Goal: Task Accomplishment & Management: Manage account settings

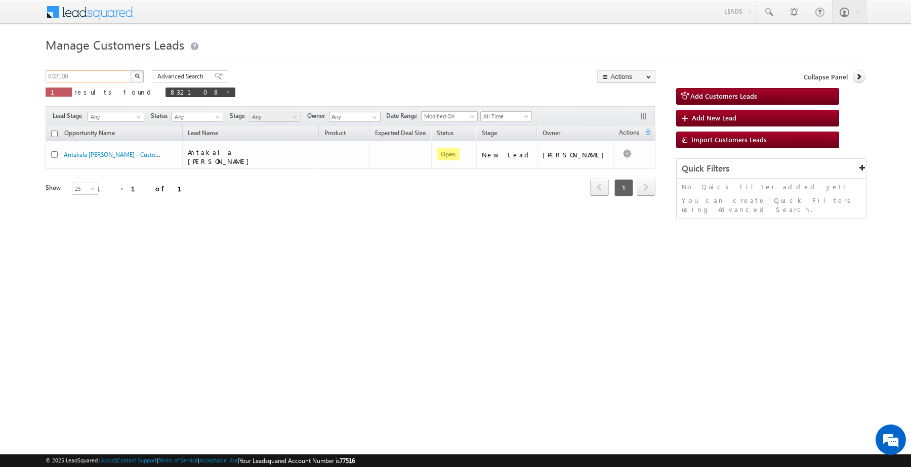
click at [115, 81] on input "832108" at bounding box center [89, 76] width 87 height 12
click at [116, 81] on input "832108" at bounding box center [89, 76] width 87 height 12
paste input "29"
type input "832129"
click at [142, 72] on button "button" at bounding box center [137, 76] width 13 height 12
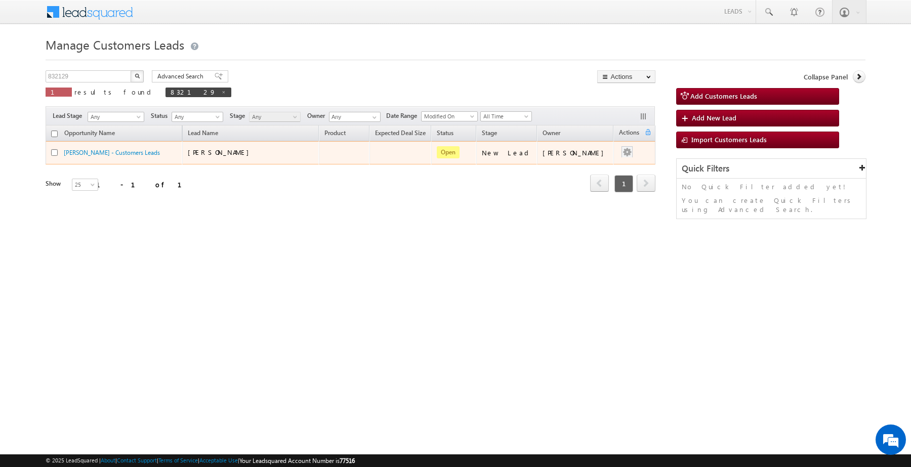
click at [634, 156] on div at bounding box center [627, 152] width 16 height 13
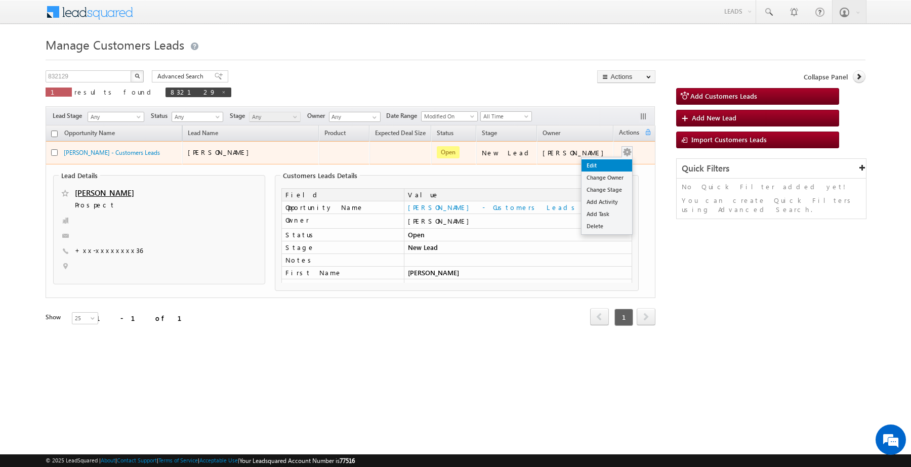
click at [610, 161] on link "Edit" at bounding box center [606, 165] width 51 height 12
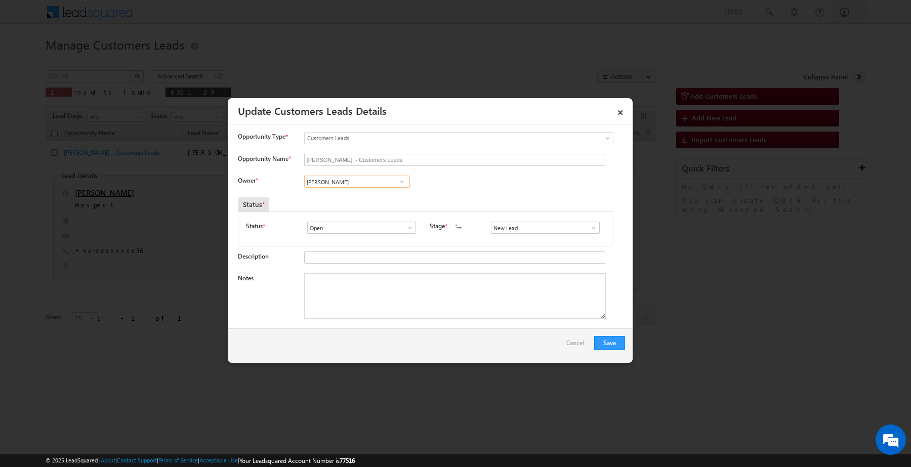
click at [383, 178] on input "[PERSON_NAME]" at bounding box center [357, 182] width 106 height 12
type input "l"
type input "k"
paste input "Kleram Rebari"
click at [375, 202] on span "[EMAIL_ADDRESS][PERSON_NAME][DOMAIN_NAME]" at bounding box center [353, 202] width 91 height 8
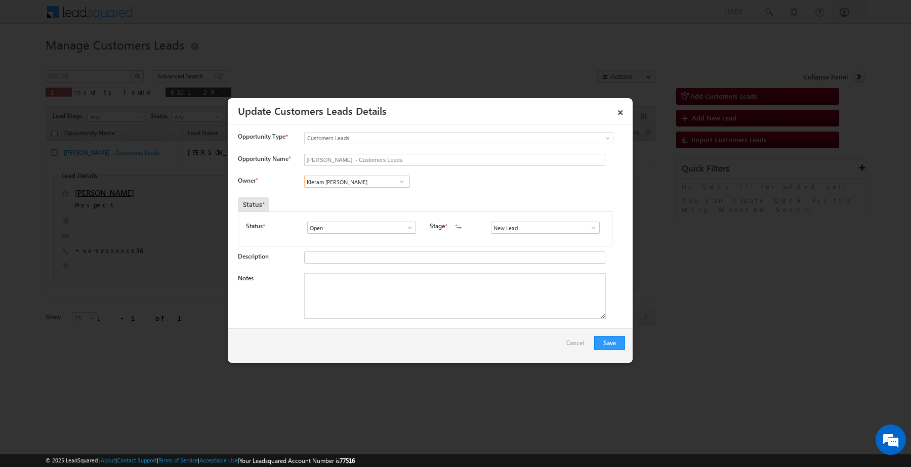
type input "Kleram [PERSON_NAME]"
click at [519, 234] on input "New Lead" at bounding box center [545, 228] width 109 height 12
click at [519, 239] on link "Sales Marked" at bounding box center [545, 240] width 108 height 12
type input "Sales Marked"
click at [393, 294] on textarea "Notes" at bounding box center [455, 296] width 302 height 46
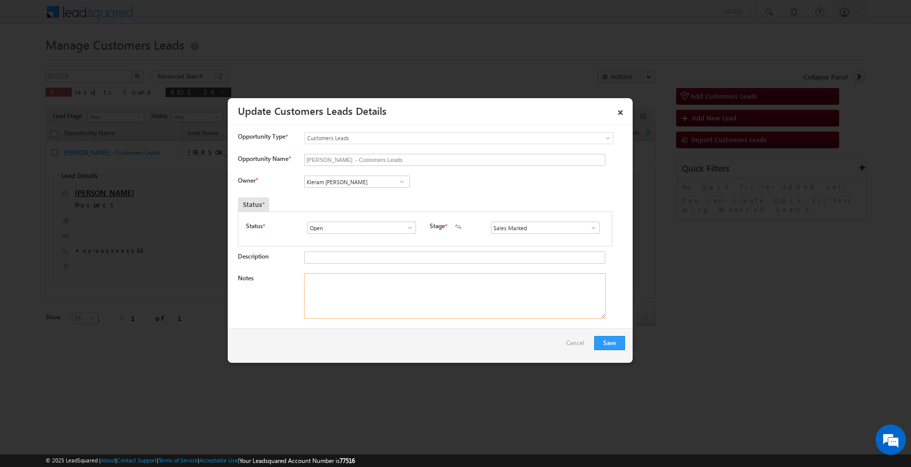
paste textarea "Customer required 2 lakh interested for top-up loan"
type textarea "Customer required 2 lakh interested for top-up loan"
click at [602, 352] on div "Save Cancel" at bounding box center [430, 345] width 405 height 34
click at [602, 347] on button "Save" at bounding box center [609, 343] width 31 height 14
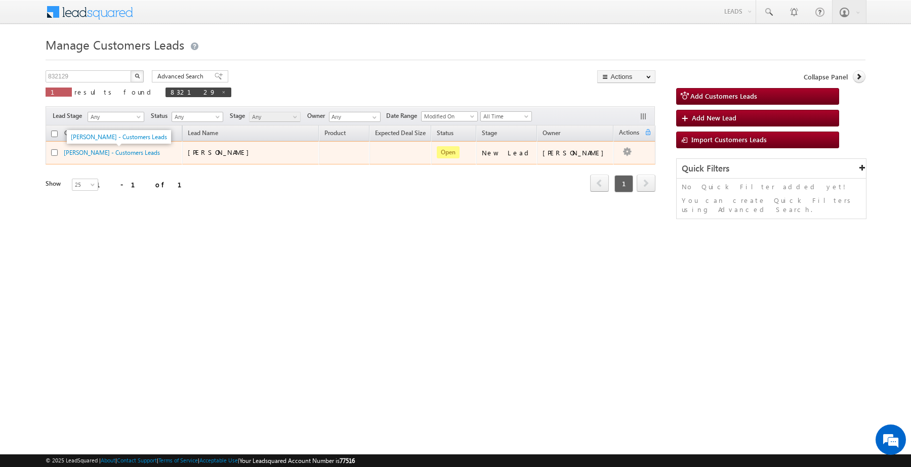
drag, startPoint x: 138, startPoint y: 181, endPoint x: 134, endPoint y: 157, distance: 24.0
drag, startPoint x: 134, startPoint y: 157, endPoint x: 133, endPoint y: 152, distance: 5.8
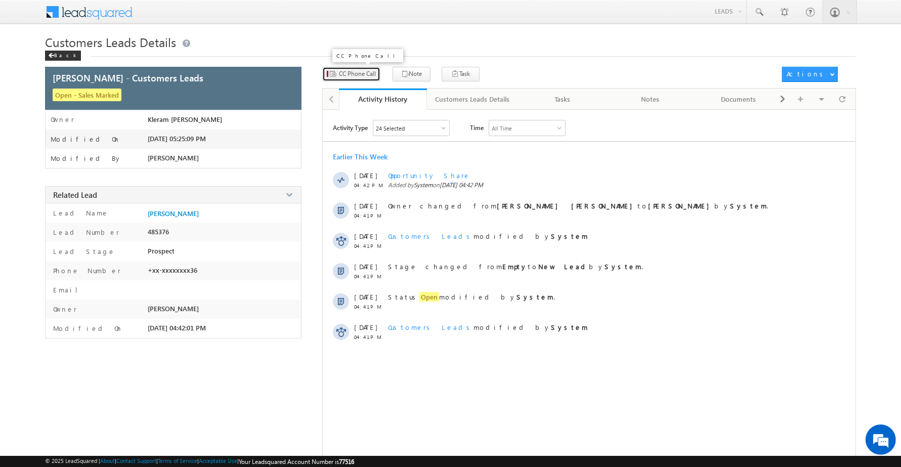
click at [359, 79] on button "CC Phone Call" at bounding box center [351, 74] width 58 height 15
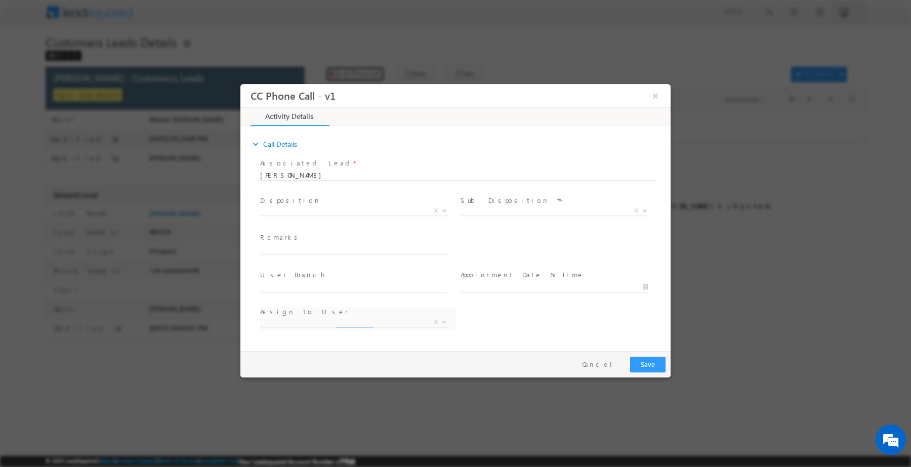
select select "[EMAIL_ADDRESS][DOMAIN_NAME]"
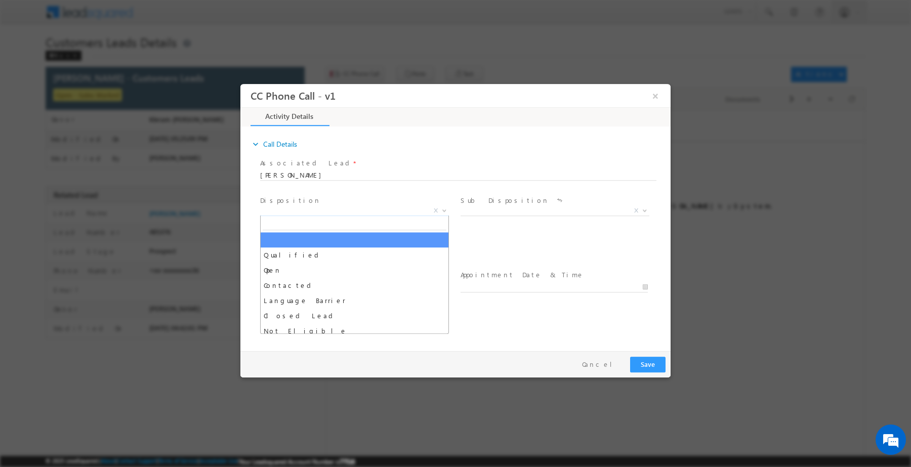
click at [387, 205] on span "X" at bounding box center [354, 210] width 189 height 10
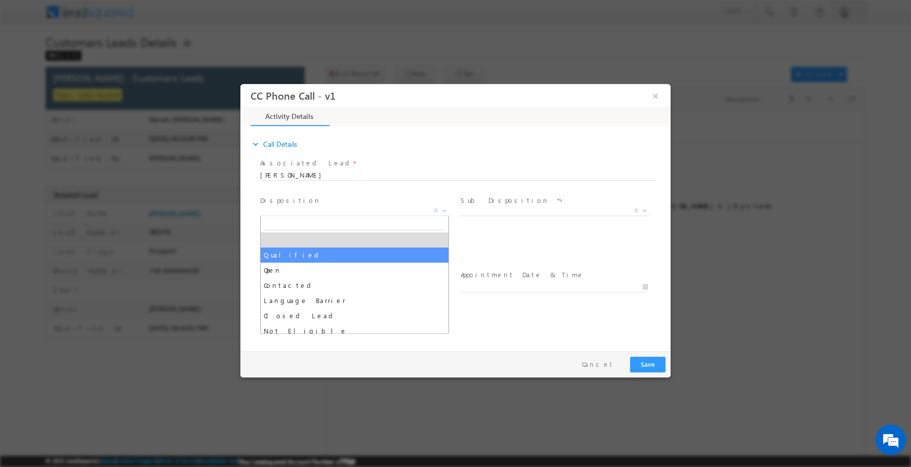
select select "Qualified"
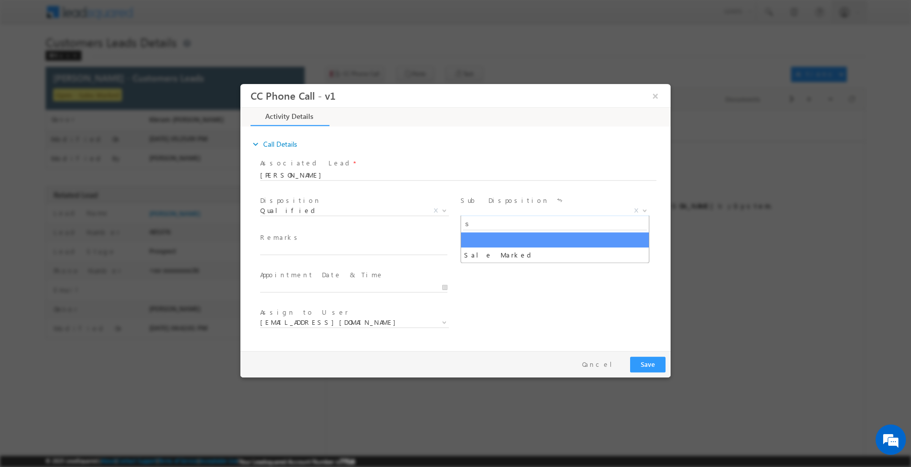
click at [481, 207] on span "X" at bounding box center [554, 210] width 189 height 10
type input "sa"
select select "Sale Marked"
click at [487, 247] on span "MUMBAI REGIONAL OFFICE" at bounding box center [542, 246] width 164 height 9
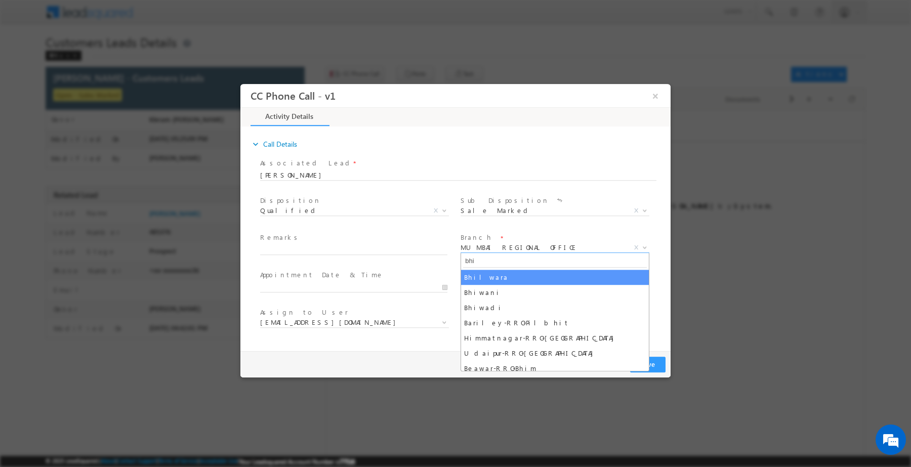
type input "bhi"
select select "Bhilwara"
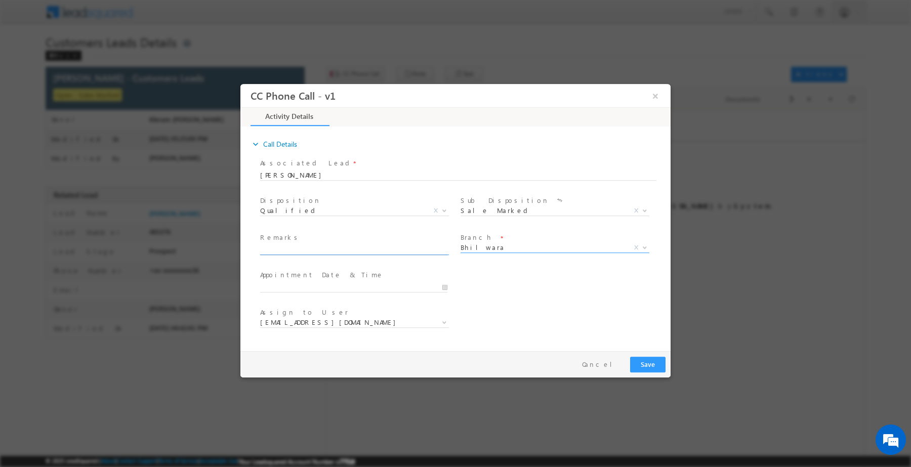
click at [366, 247] on input "text" at bounding box center [353, 249] width 187 height 10
paste input "Customer required 2 lakh interested for top-up loan"
type input "Customer required 2 lakh interested for top-up loan"
select select "[PERSON_NAME][EMAIL_ADDRESS][PERSON_NAME][DOMAIN_NAME]"
type input "Customer required 2 lakh interested for top-up loan"
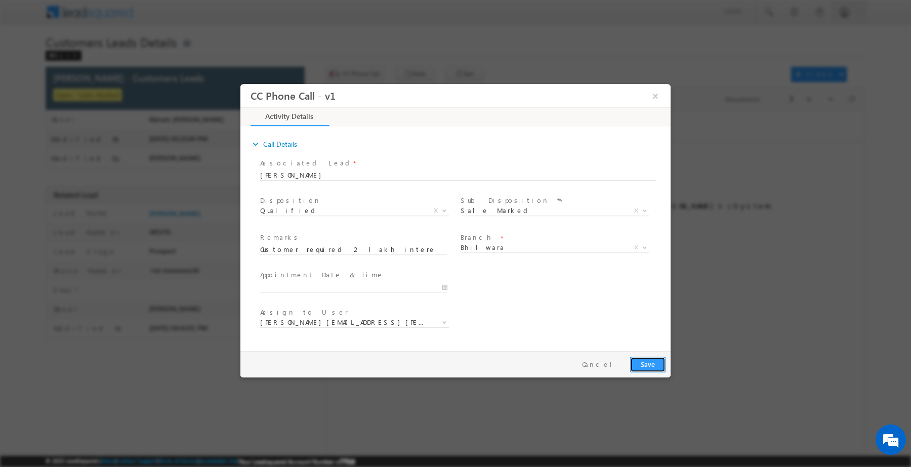
click at [638, 364] on button "Save" at bounding box center [647, 364] width 35 height 16
